Goal: Transaction & Acquisition: Purchase product/service

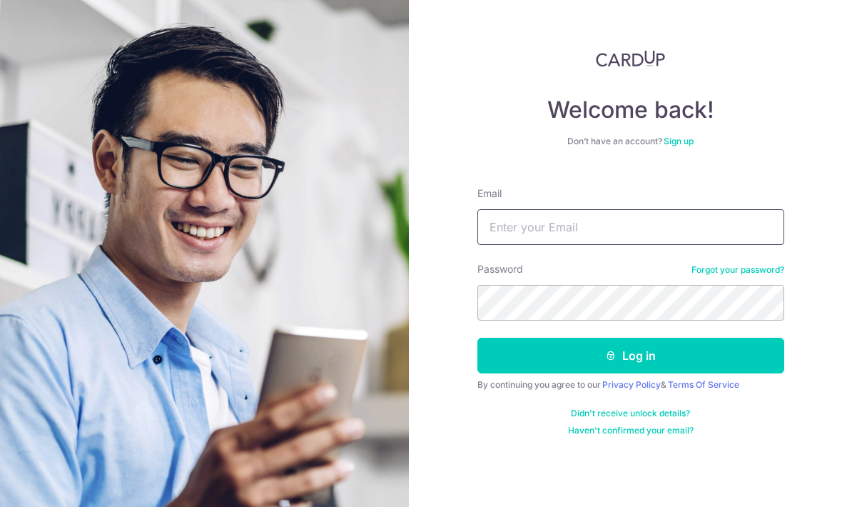
click at [673, 209] on input "Email" at bounding box center [630, 227] width 307 height 36
click at [632, 209] on input "Ge" at bounding box center [630, 227] width 307 height 36
type input "Germaine911@gmail.com"
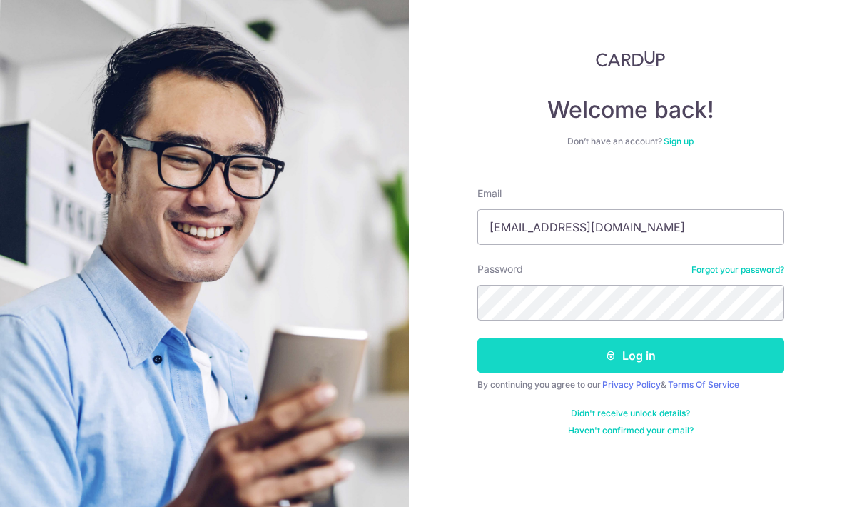
click at [572, 338] on button "Log in" at bounding box center [630, 356] width 307 height 36
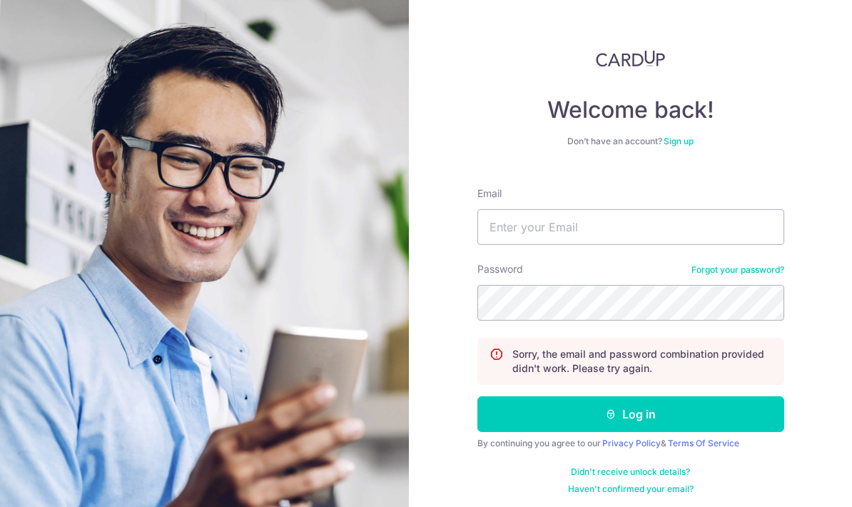
click at [733, 273] on link "Forgot your password?" at bounding box center [738, 269] width 93 height 11
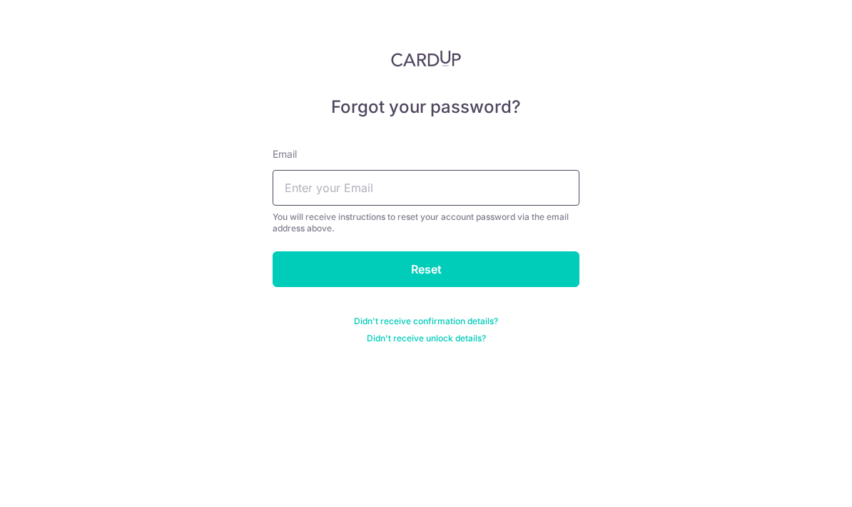
click at [536, 191] on input "text" at bounding box center [426, 188] width 307 height 36
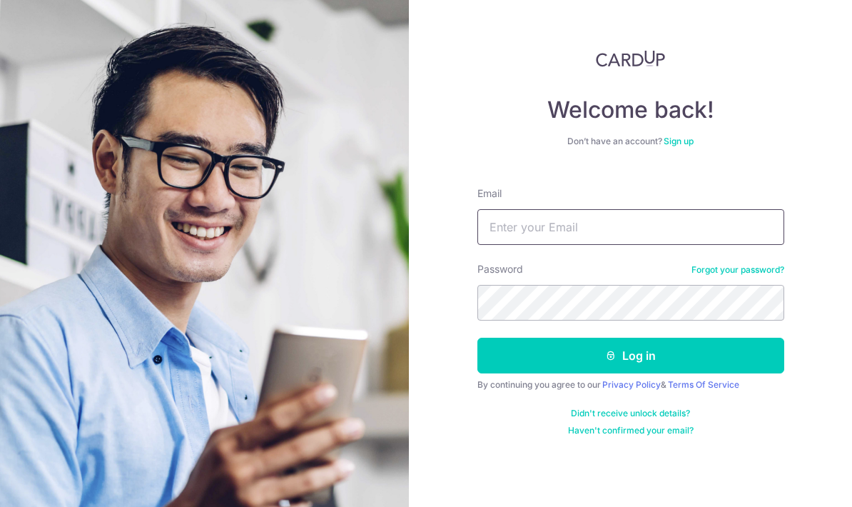
click at [579, 233] on input "Email" at bounding box center [630, 227] width 307 height 36
type input "Grss354@gmail.com"
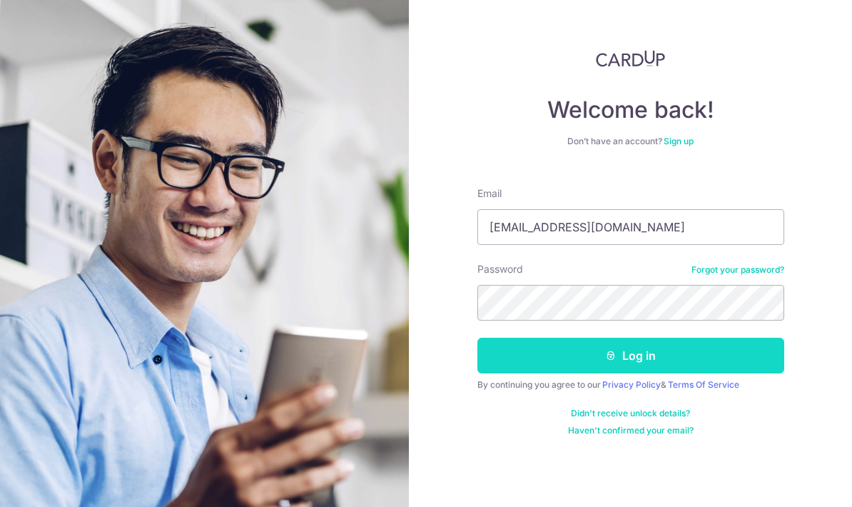
click at [714, 360] on button "Log in" at bounding box center [630, 356] width 307 height 36
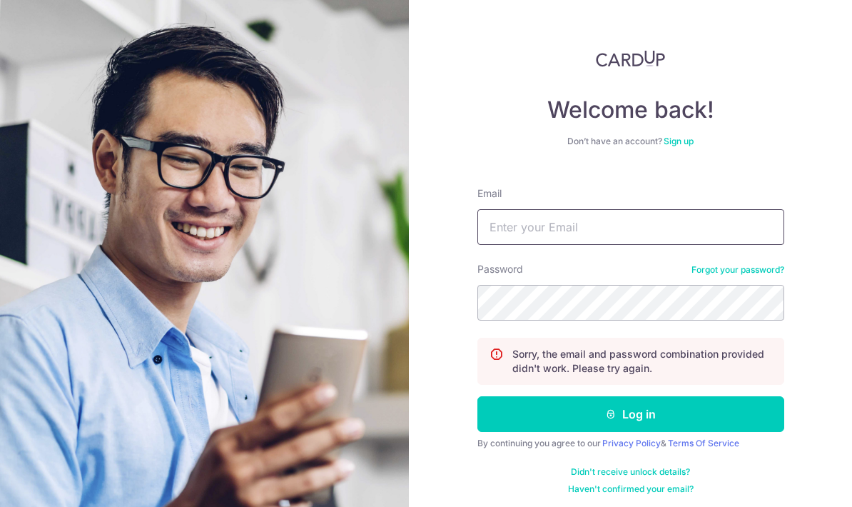
click at [630, 233] on input "Email" at bounding box center [630, 227] width 307 height 36
type input "[EMAIL_ADDRESS][DOMAIN_NAME]"
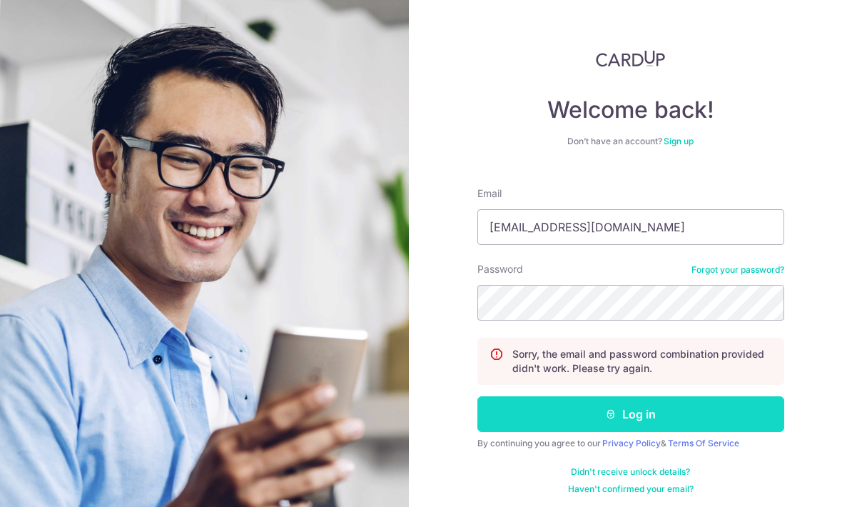
click at [581, 417] on button "Log in" at bounding box center [630, 414] width 307 height 36
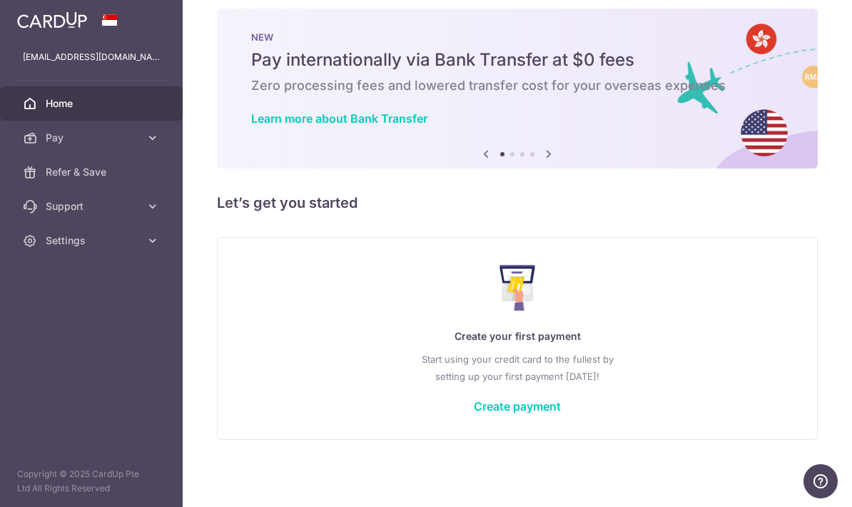
scroll to position [15, 0]
click at [474, 413] on link "Create payment" at bounding box center [517, 406] width 87 height 14
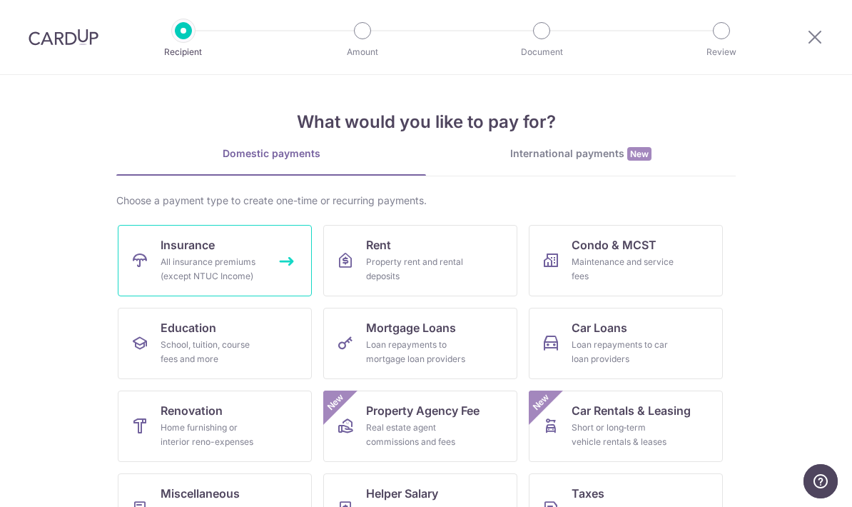
click at [226, 268] on div "All insurance premiums (except NTUC Income)" at bounding box center [212, 269] width 103 height 29
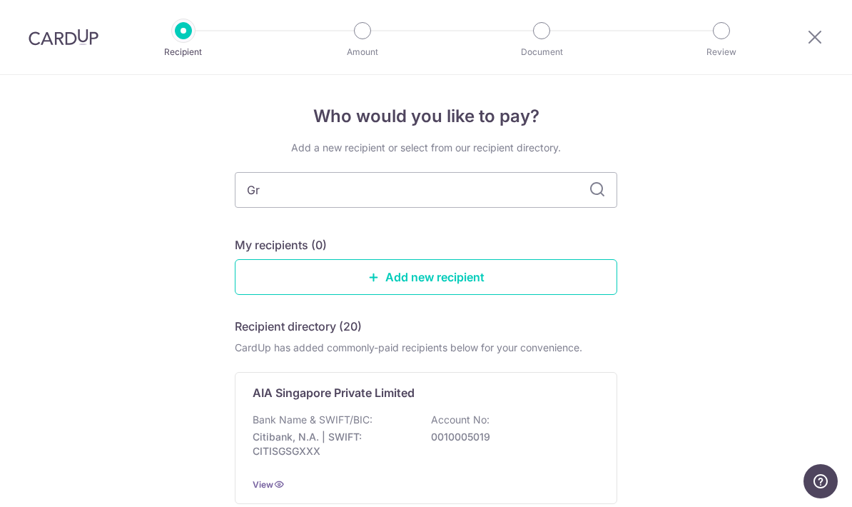
type input "Gre"
type input "Great"
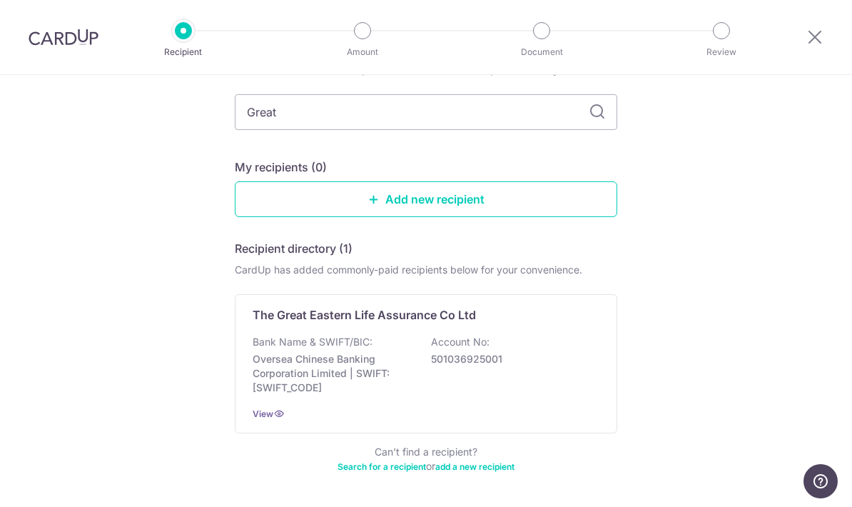
scroll to position [77, 0]
click at [407, 378] on p "Oversea Chinese Banking Corporation Limited | SWIFT: [SWIFT_CODE]" at bounding box center [333, 374] width 160 height 43
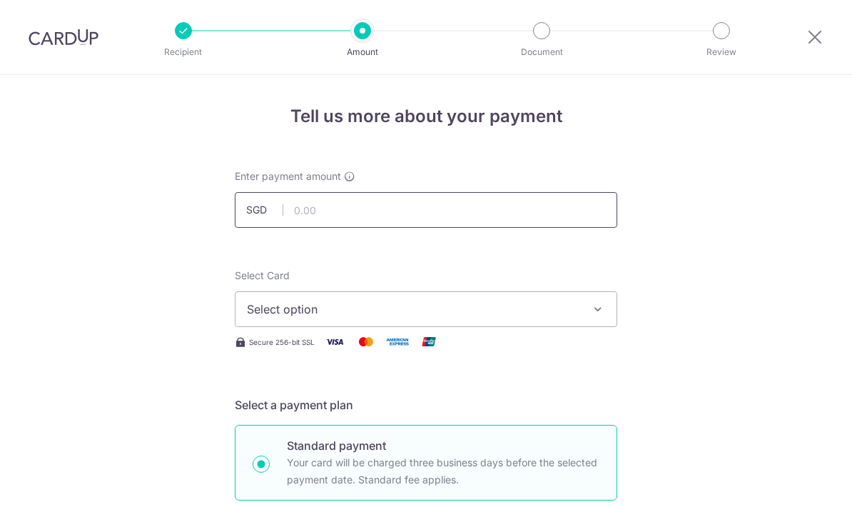
click at [527, 215] on input "text" at bounding box center [426, 210] width 383 height 36
click at [473, 327] on button "Select option" at bounding box center [426, 309] width 383 height 36
type input "2,400.00"
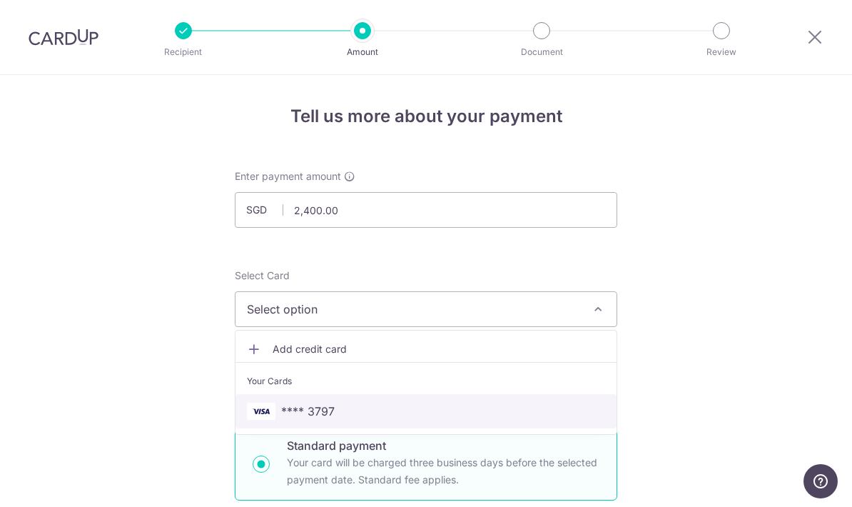
click at [440, 418] on span "**** 3797" at bounding box center [426, 411] width 358 height 17
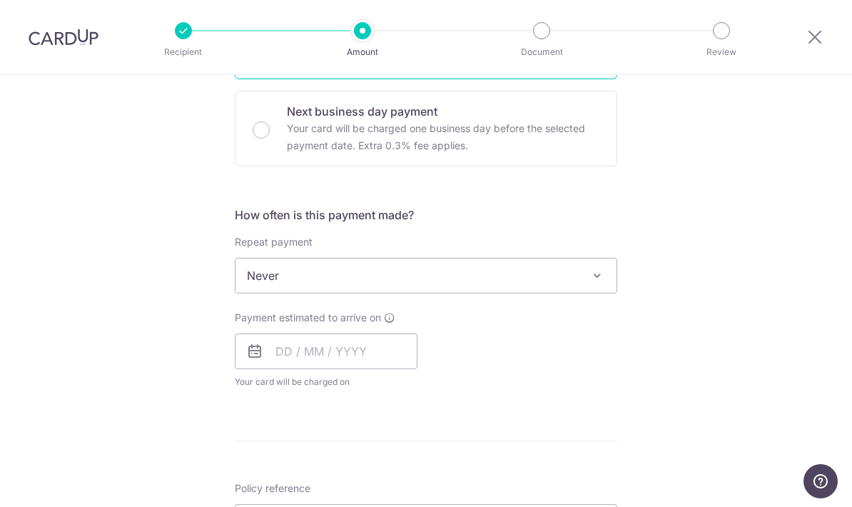
scroll to position [420, 0]
click at [527, 284] on span "Never" at bounding box center [426, 276] width 381 height 34
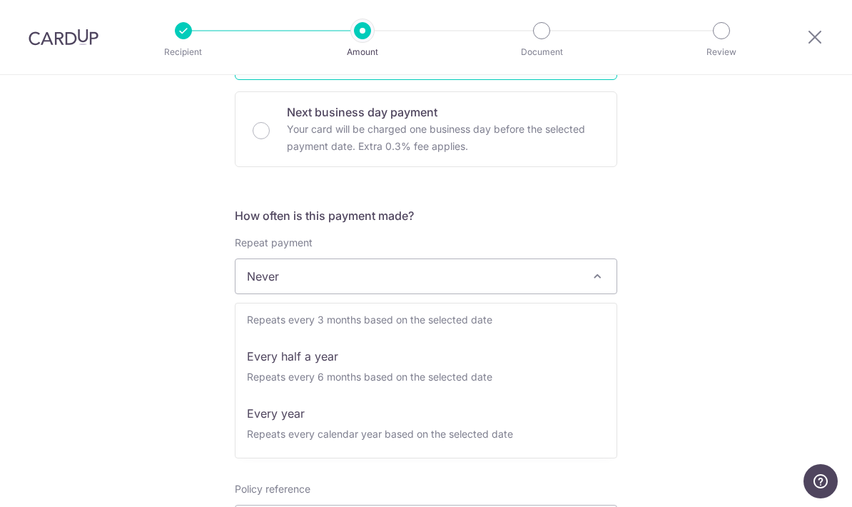
scroll to position [200, 0]
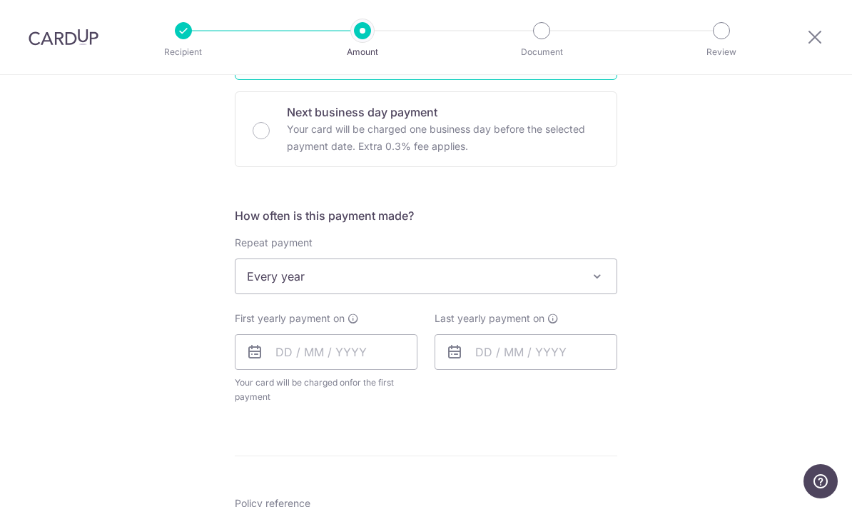
select select "6"
click at [371, 370] on input "text" at bounding box center [326, 352] width 183 height 36
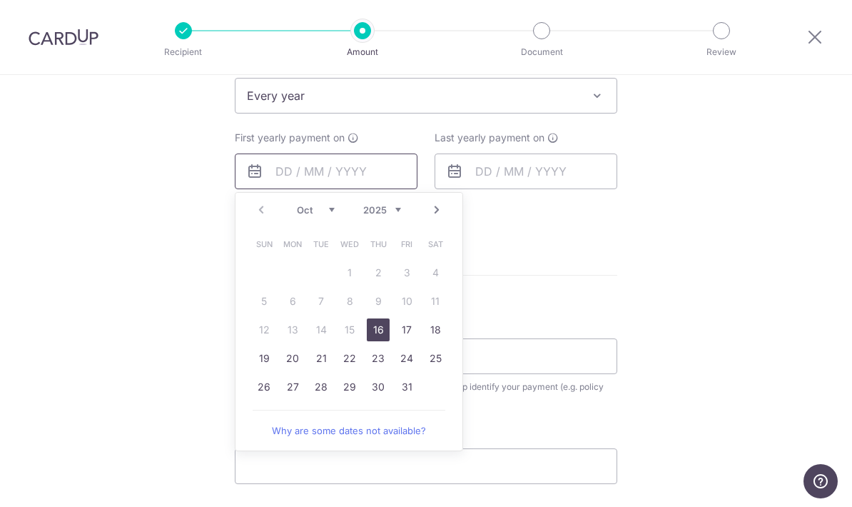
scroll to position [602, 0]
click at [382, 340] on link "16" at bounding box center [378, 328] width 23 height 23
type input "16/10/2025"
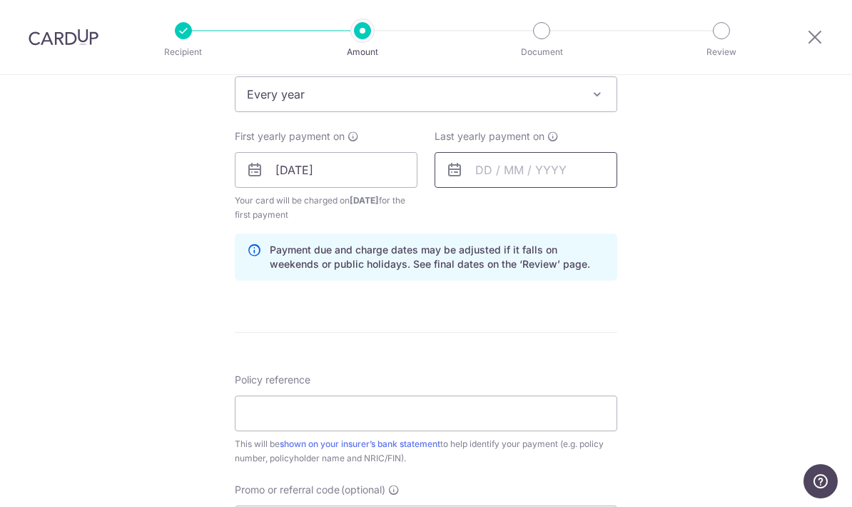
click at [581, 181] on input "text" at bounding box center [526, 170] width 183 height 36
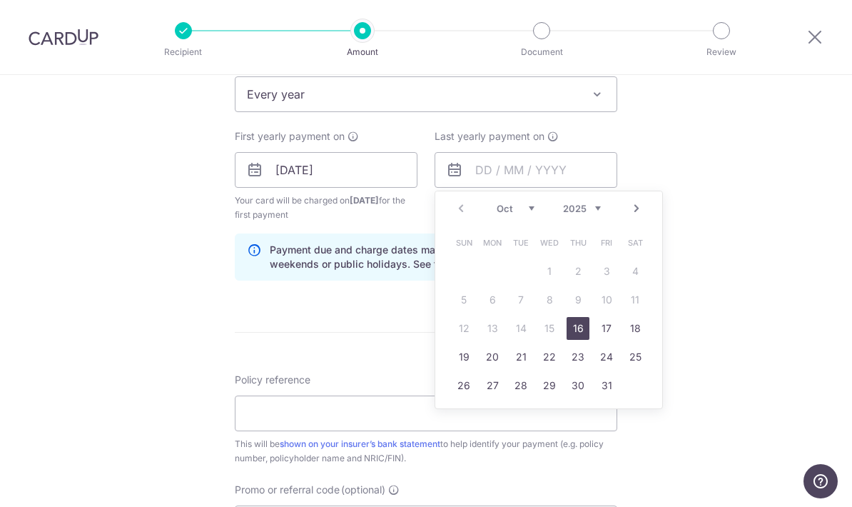
click at [584, 214] on select "2025 2026 2027 2028 2029 2030 2031 2032 2033 2034 2035" at bounding box center [582, 208] width 38 height 11
click at [524, 338] on link "16" at bounding box center [521, 328] width 23 height 23
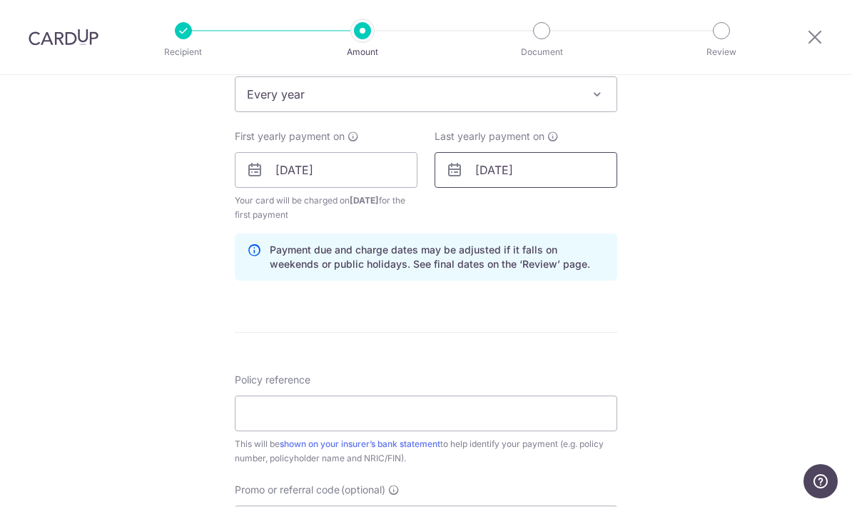
click at [572, 186] on input "16/10/2035" at bounding box center [526, 170] width 183 height 36
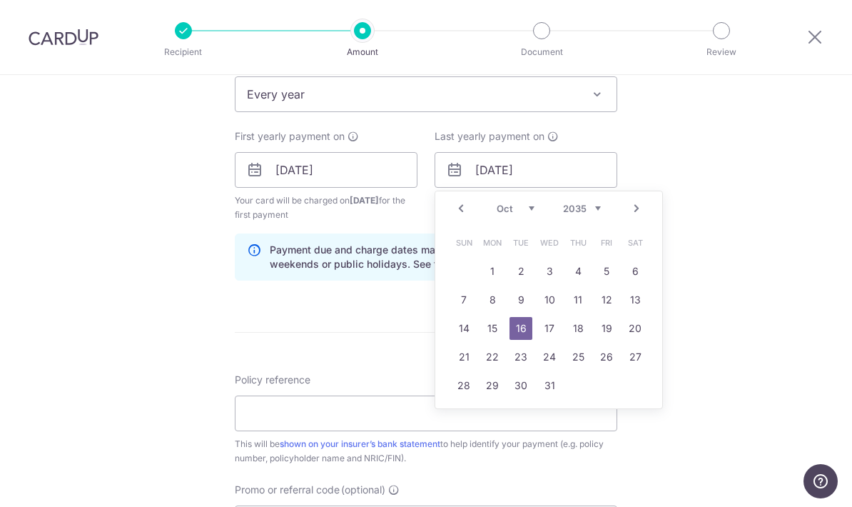
click at [593, 214] on select "2025 2026 2027 2028 2029 2030 2031 2032 2033 2034 2035" at bounding box center [582, 208] width 38 height 11
click at [742, 237] on div "Tell us more about your payment Enter payment amount SGD 2,400.00 2400.00 Selec…" at bounding box center [426, 155] width 852 height 1364
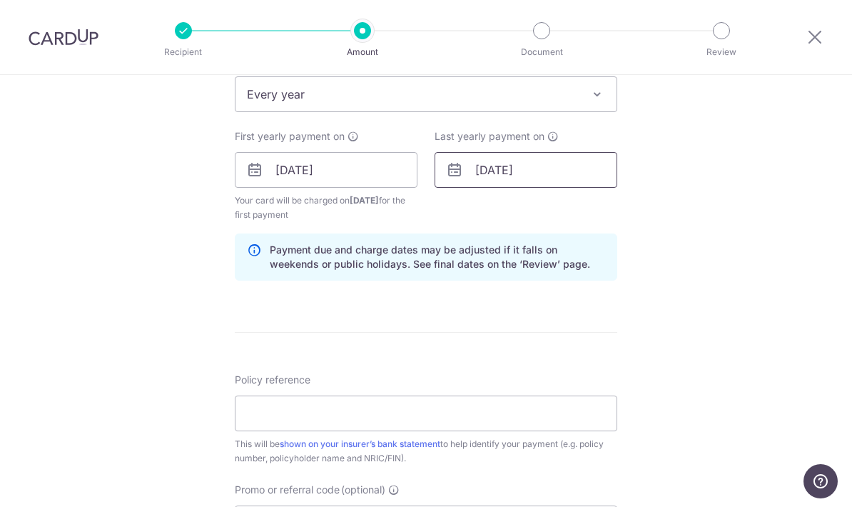
click at [541, 180] on input "16/10/2035" at bounding box center [526, 170] width 183 height 36
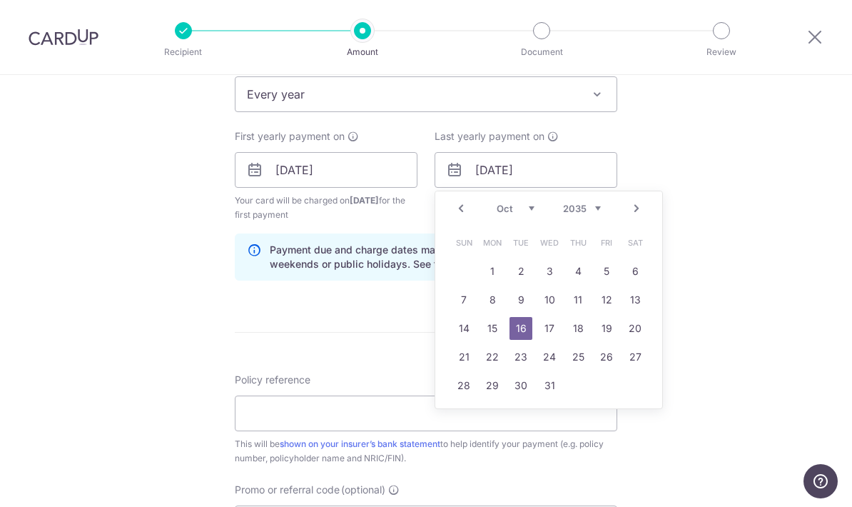
click at [594, 214] on select "2025 2026 2027 2028 2029 2030 2031 2032 2033 2034 2035" at bounding box center [582, 208] width 38 height 11
click at [495, 337] on link "16" at bounding box center [492, 328] width 23 height 23
type input "16/10/2034"
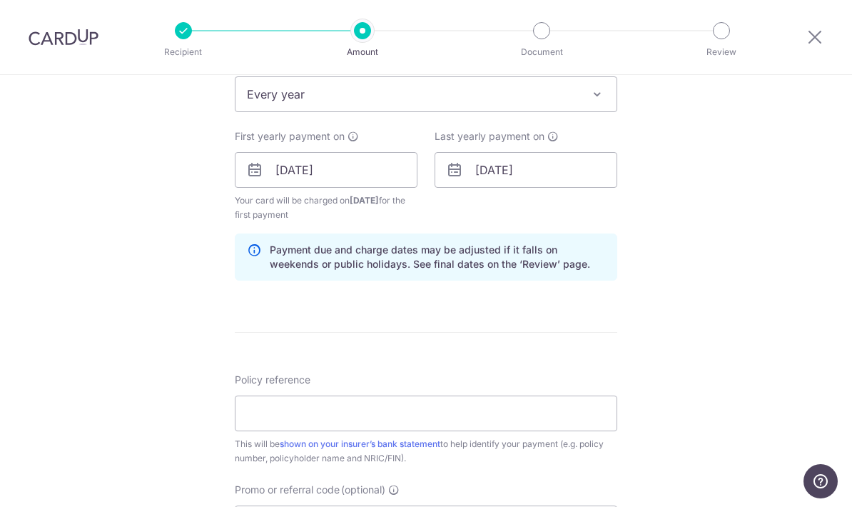
click at [706, 283] on div "Tell us more about your payment Enter payment amount SGD 2,400.00 2400.00 Selec…" at bounding box center [426, 155] width 852 height 1364
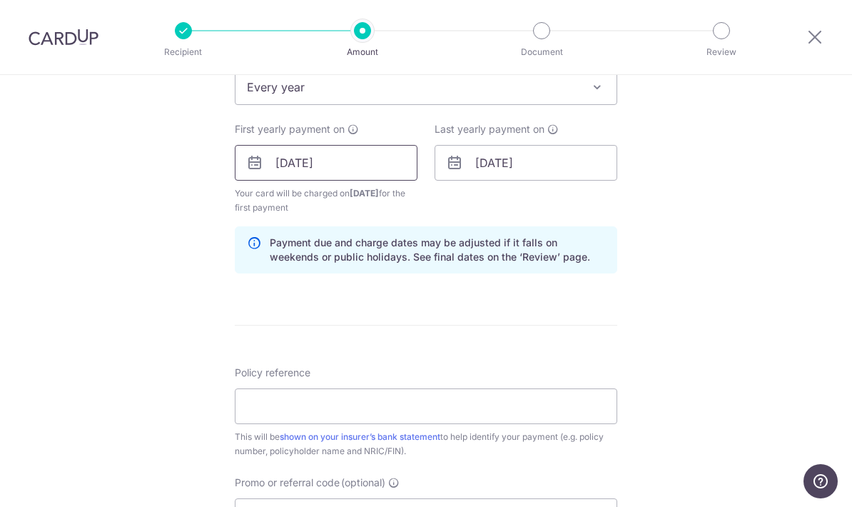
click at [357, 176] on input "16/10/2025" at bounding box center [326, 163] width 183 height 36
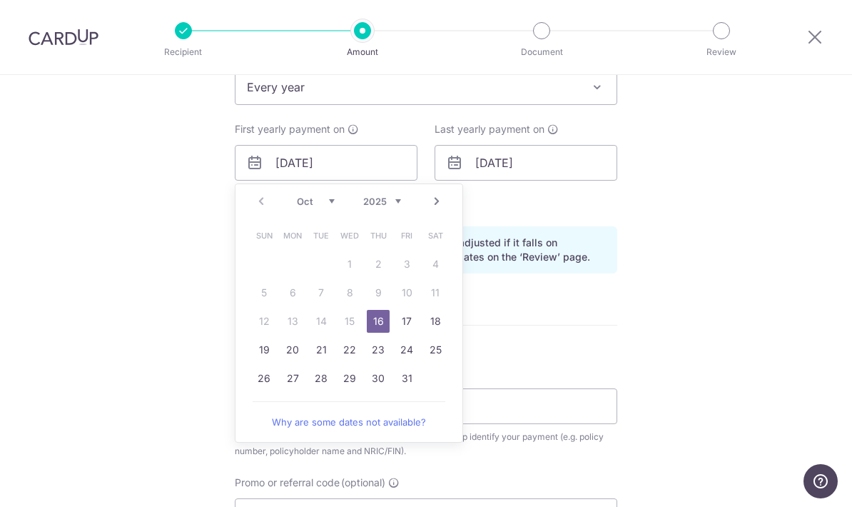
click at [727, 221] on div "Tell us more about your payment Enter payment amount SGD 2,400.00 2400.00 Selec…" at bounding box center [426, 147] width 852 height 1364
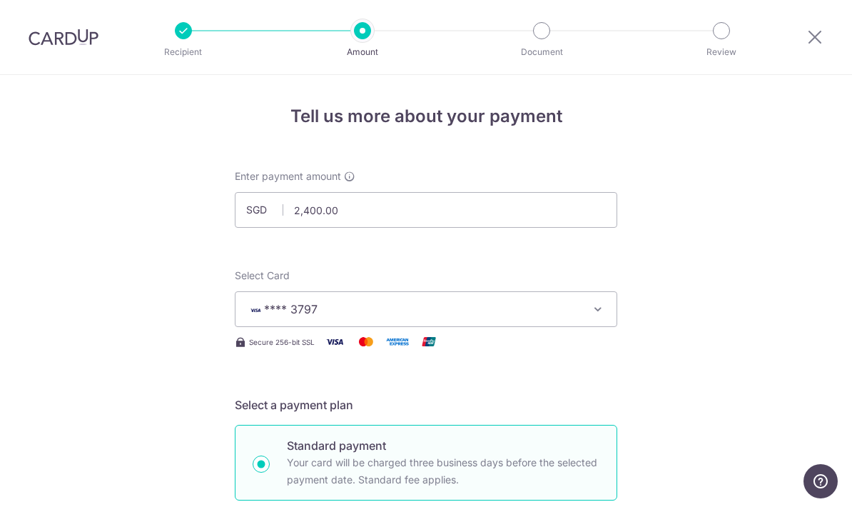
scroll to position [0, 0]
click at [824, 21] on div at bounding box center [815, 37] width 74 height 74
click at [809, 41] on icon at bounding box center [814, 37] width 17 height 18
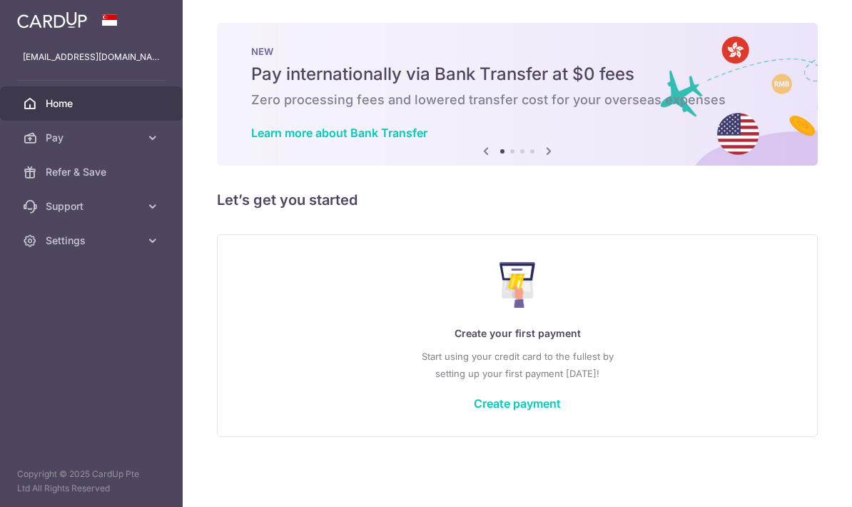
click at [0, 0] on icon "button" at bounding box center [0, 0] width 0 height 0
click at [156, 245] on icon at bounding box center [153, 240] width 14 height 14
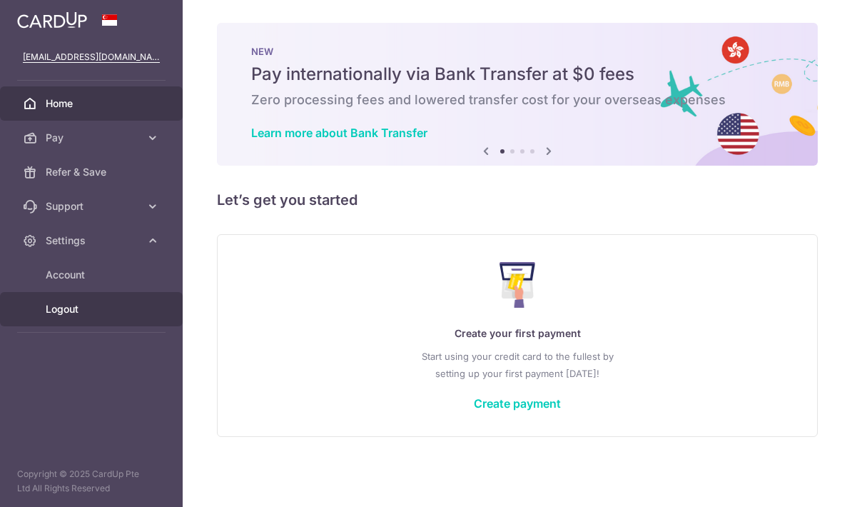
click at [73, 310] on span "Logout" at bounding box center [93, 309] width 94 height 14
